Goal: Task Accomplishment & Management: Use online tool/utility

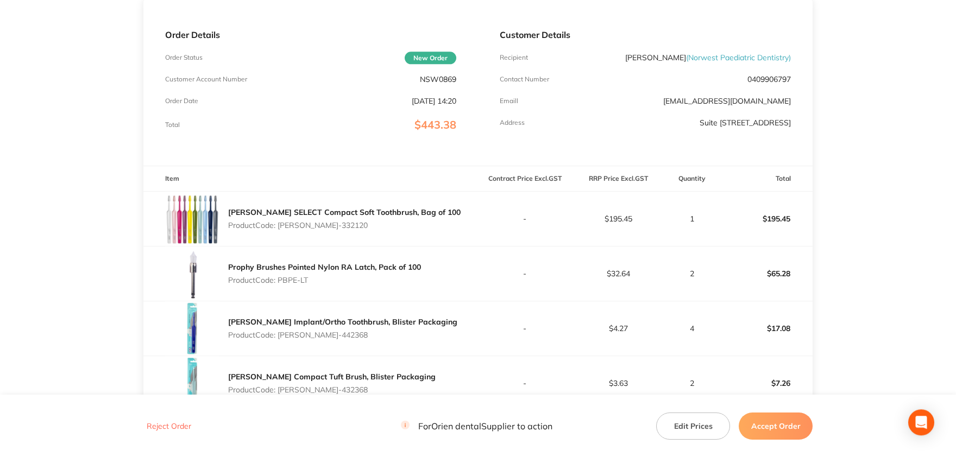
scroll to position [239, 0]
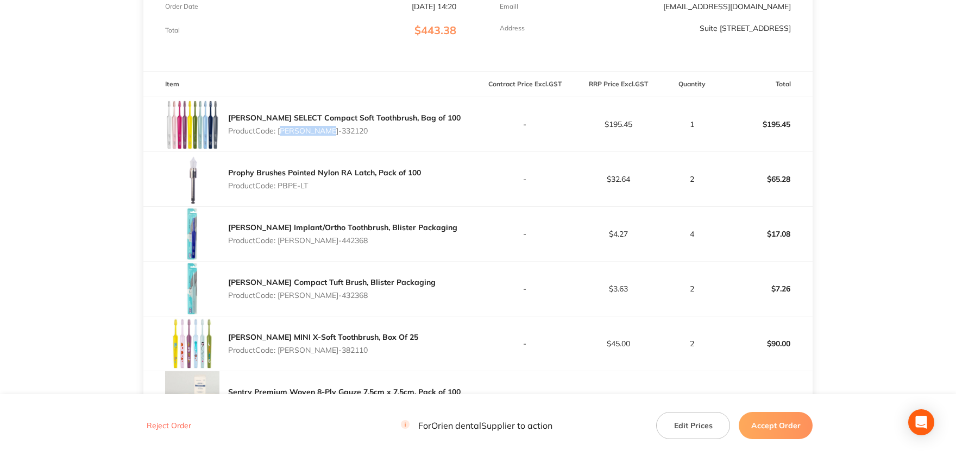
drag, startPoint x: 324, startPoint y: 130, endPoint x: 281, endPoint y: 128, distance: 43.5
click at [281, 128] on p "Product Code: [PERSON_NAME]-332120" at bounding box center [344, 131] width 232 height 9
copy p "[PERSON_NAME]-332120"
drag, startPoint x: 309, startPoint y: 184, endPoint x: 279, endPoint y: 186, distance: 30.0
click at [279, 186] on p "Product Code: PBPE-LT" at bounding box center [324, 185] width 193 height 9
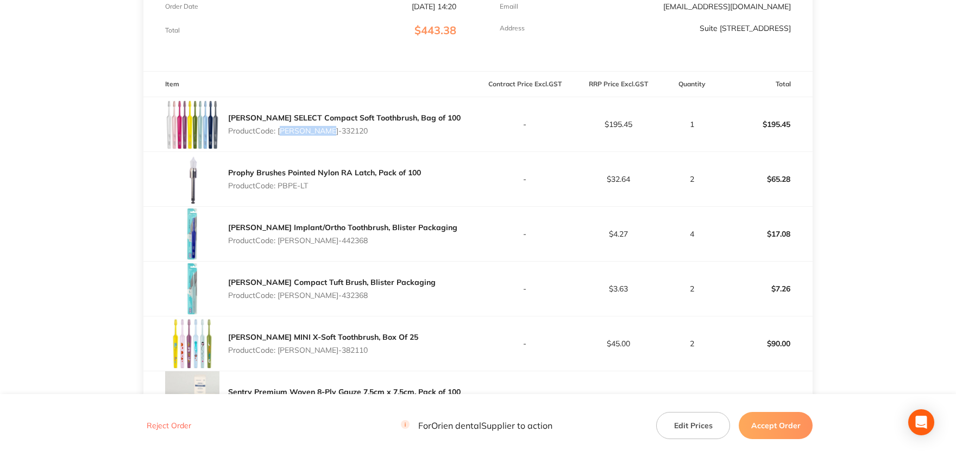
copy p "PBPE-LT"
drag, startPoint x: 329, startPoint y: 240, endPoint x: 279, endPoint y: 238, distance: 50.5
click at [279, 238] on p "Product Code: [PERSON_NAME]-442368" at bounding box center [342, 240] width 229 height 9
copy p "TEPE-442368"
drag, startPoint x: 326, startPoint y: 293, endPoint x: 281, endPoint y: 293, distance: 45.1
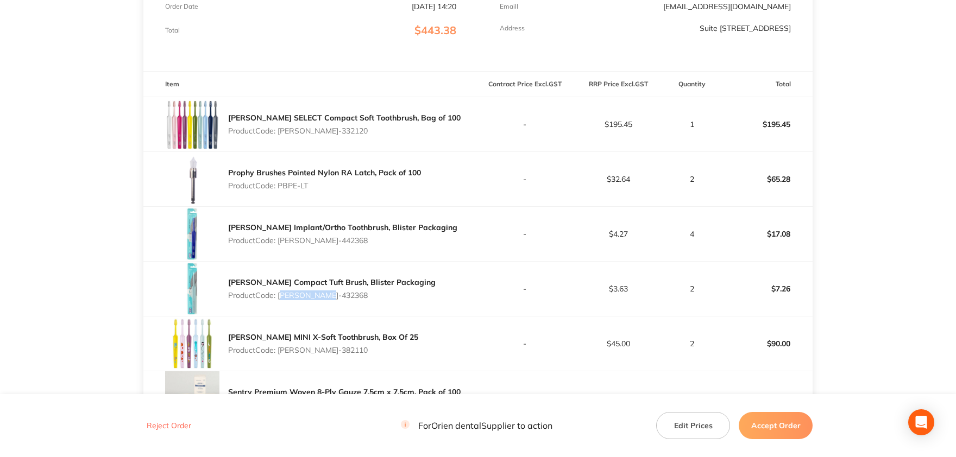
click at [281, 293] on p "Product Code: TEPE-432368" at bounding box center [331, 295] width 207 height 9
copy p "TEPE-432368"
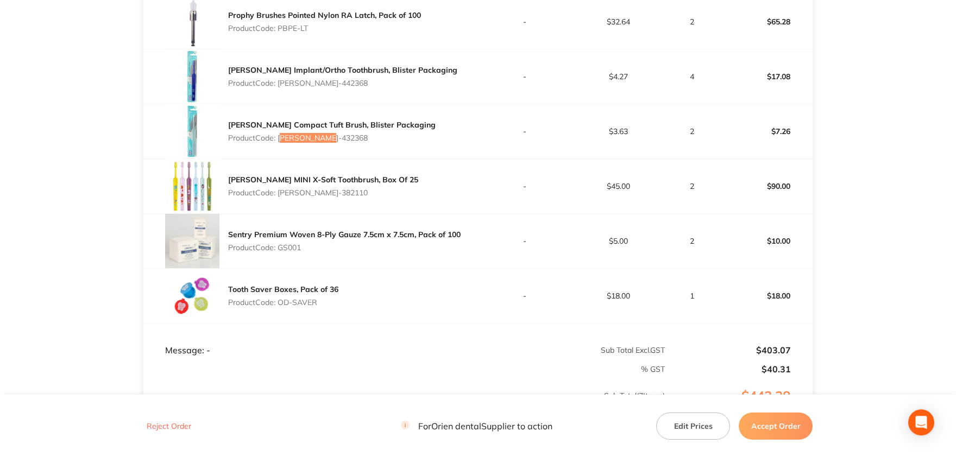
scroll to position [418, 0]
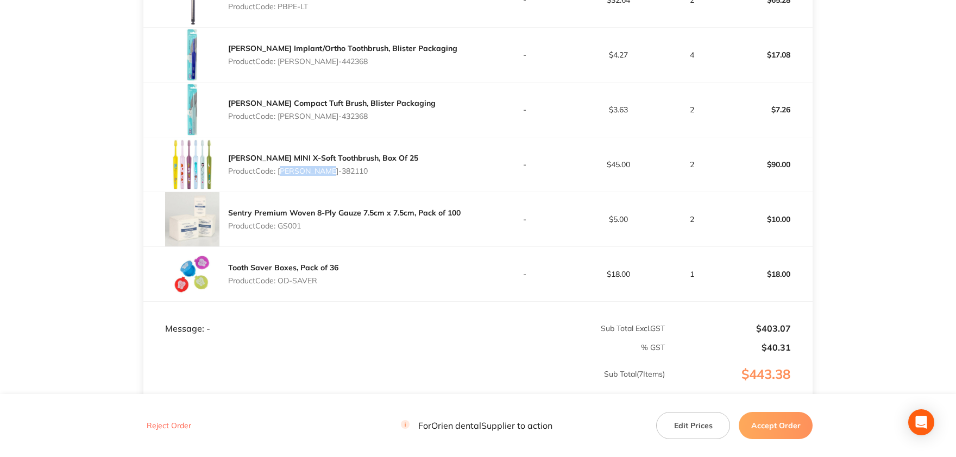
drag, startPoint x: 330, startPoint y: 170, endPoint x: 280, endPoint y: 171, distance: 50.5
click at [280, 171] on p "Product Code: TEPE-382110" at bounding box center [323, 171] width 190 height 9
click at [292, 224] on p "Product Code: GS001" at bounding box center [344, 226] width 232 height 9
copy p "GS001"
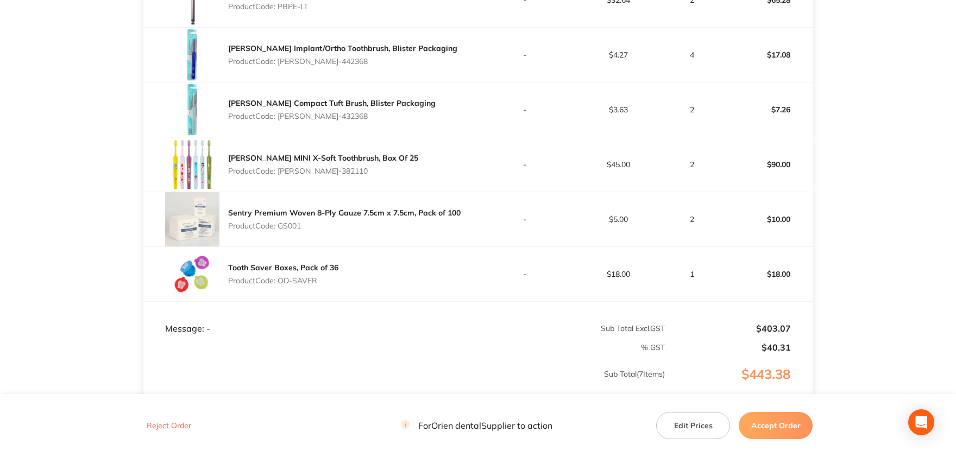
drag, startPoint x: 317, startPoint y: 278, endPoint x: 281, endPoint y: 278, distance: 36.4
click at [281, 278] on p "Product Code: OD-SAVER" at bounding box center [283, 280] width 110 height 9
copy p "OD-SAVER"
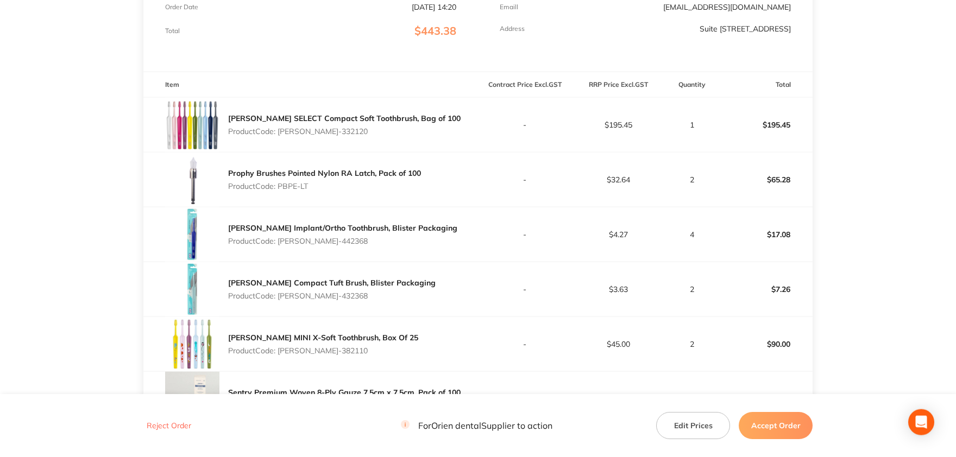
scroll to position [0, 0]
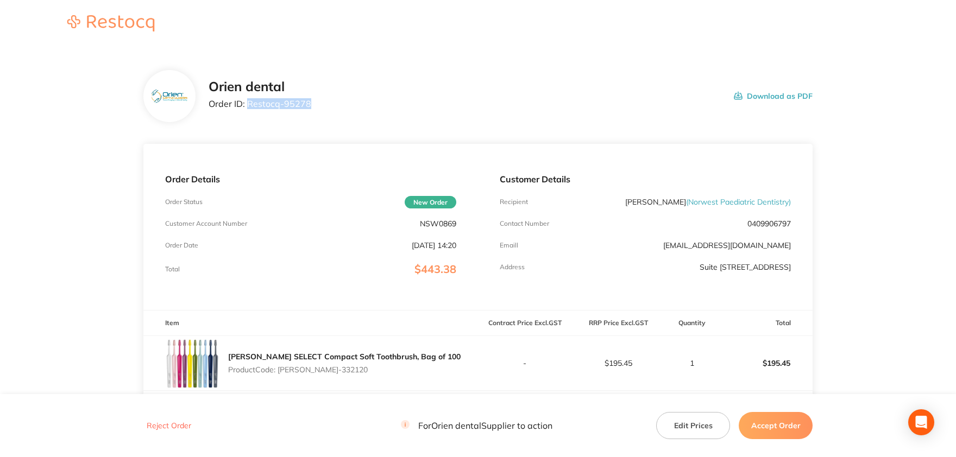
drag, startPoint x: 303, startPoint y: 105, endPoint x: 248, endPoint y: 106, distance: 54.9
click at [248, 106] on p "Order ID: Restocq- 95278" at bounding box center [260, 104] width 103 height 10
copy p "Restocq- 95278"
click at [764, 420] on button "Accept Order" at bounding box center [776, 425] width 74 height 27
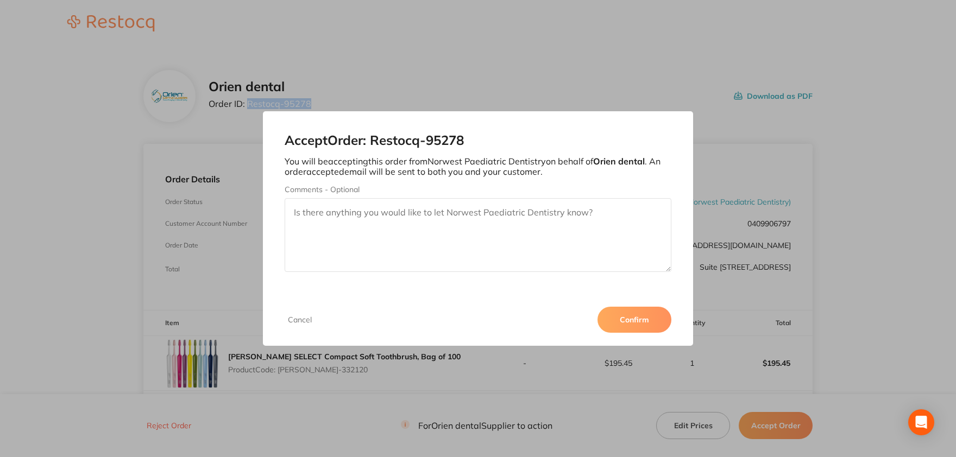
click at [631, 320] on button "Confirm" at bounding box center [634, 320] width 74 height 26
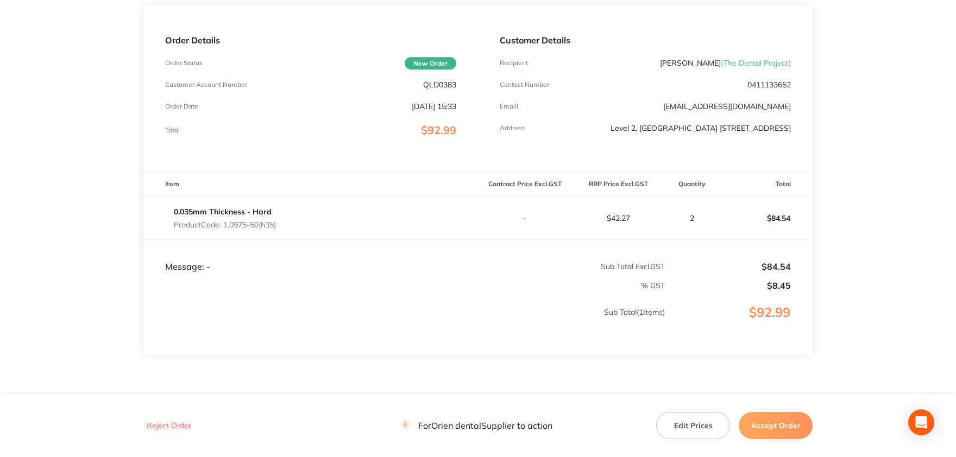
scroll to position [119, 0]
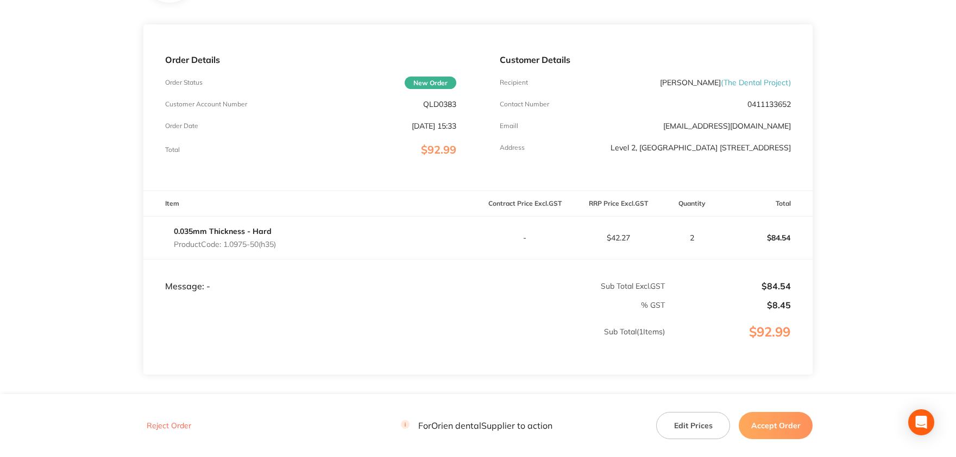
drag, startPoint x: 281, startPoint y: 248, endPoint x: 224, endPoint y: 247, distance: 57.0
click at [224, 247] on div "0.035mm Thickness - Hard Product Code: 1.0975-50(h35)" at bounding box center [310, 238] width 335 height 30
copy p "1.0975-50(h35)"
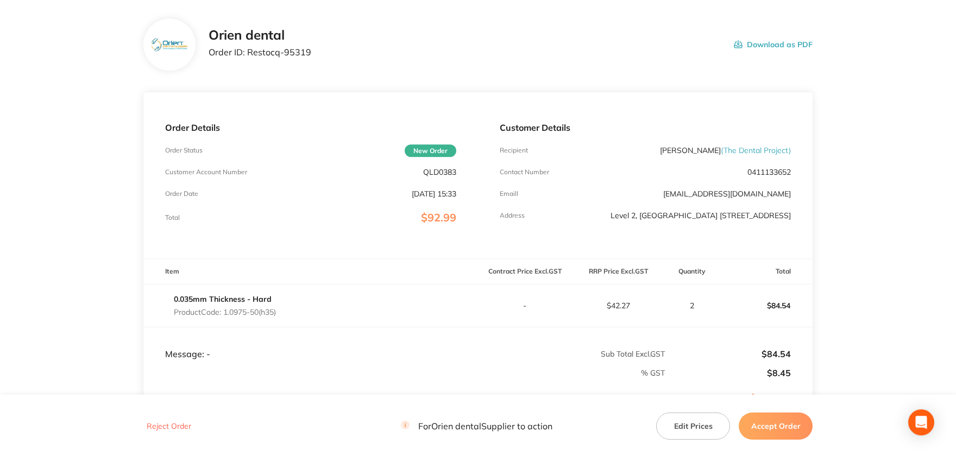
scroll to position [0, 0]
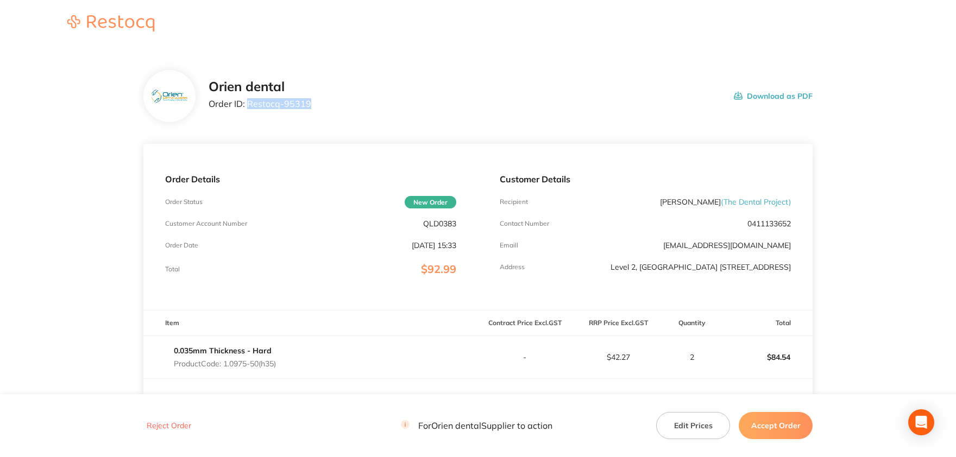
drag, startPoint x: 310, startPoint y: 103, endPoint x: 248, endPoint y: 103, distance: 62.5
click at [248, 103] on div "Orien dental Order ID: Restocq- 95319 Download as PDF" at bounding box center [511, 96] width 604 height 34
copy p "Restocq- 95319"
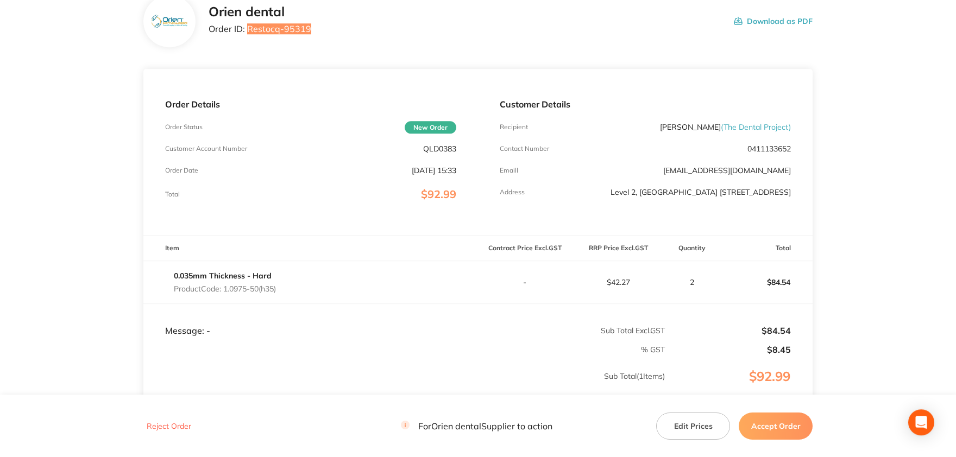
scroll to position [191, 0]
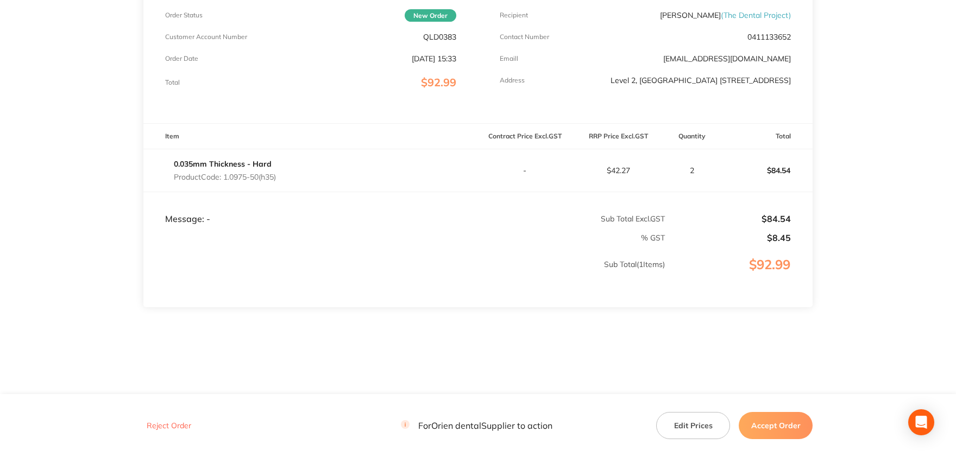
click at [780, 426] on button "Accept Order" at bounding box center [776, 425] width 74 height 27
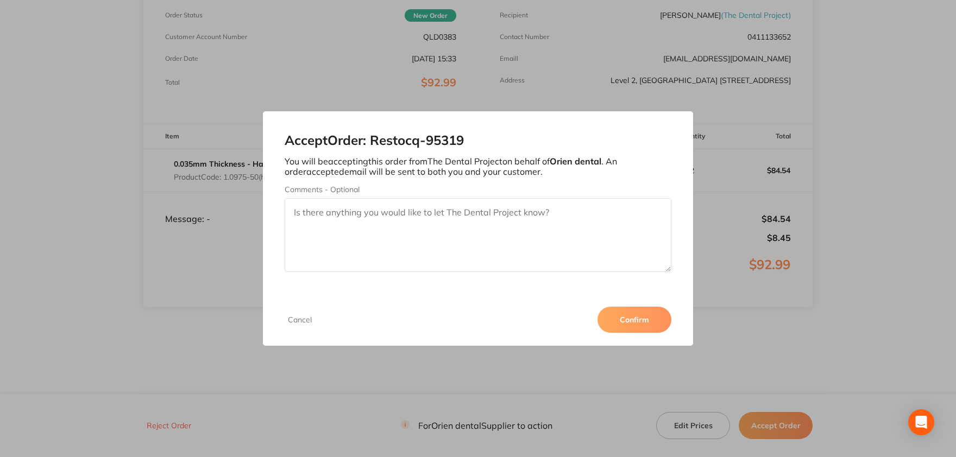
click at [649, 314] on button "Confirm" at bounding box center [634, 320] width 74 height 26
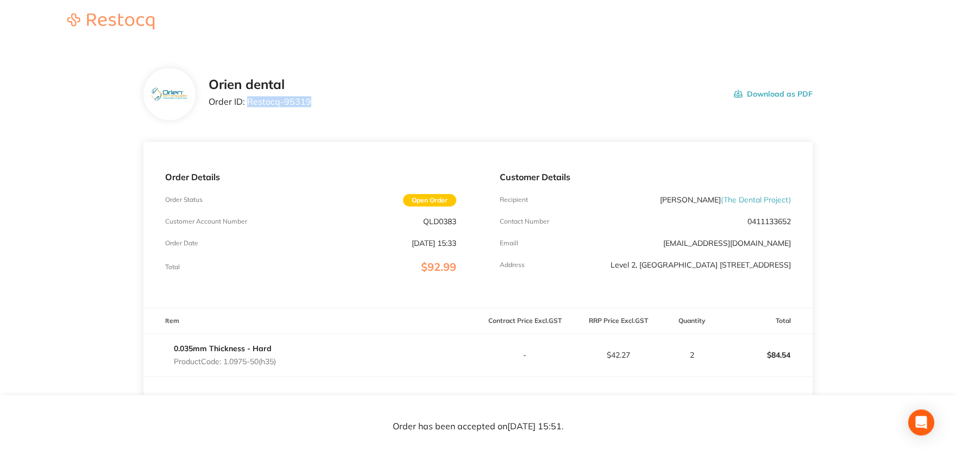
scroll to position [0, 0]
